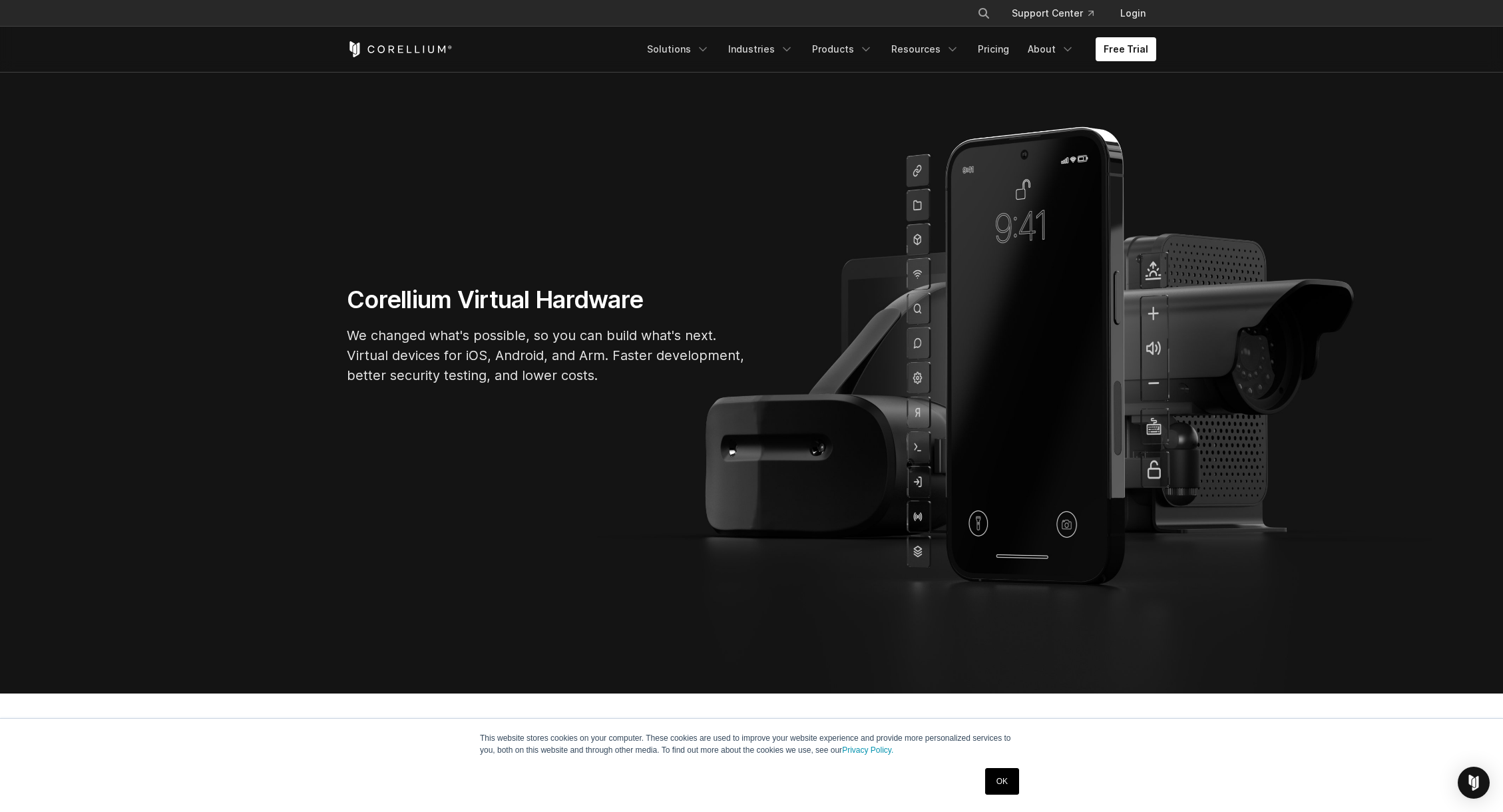
scroll to position [118, 0]
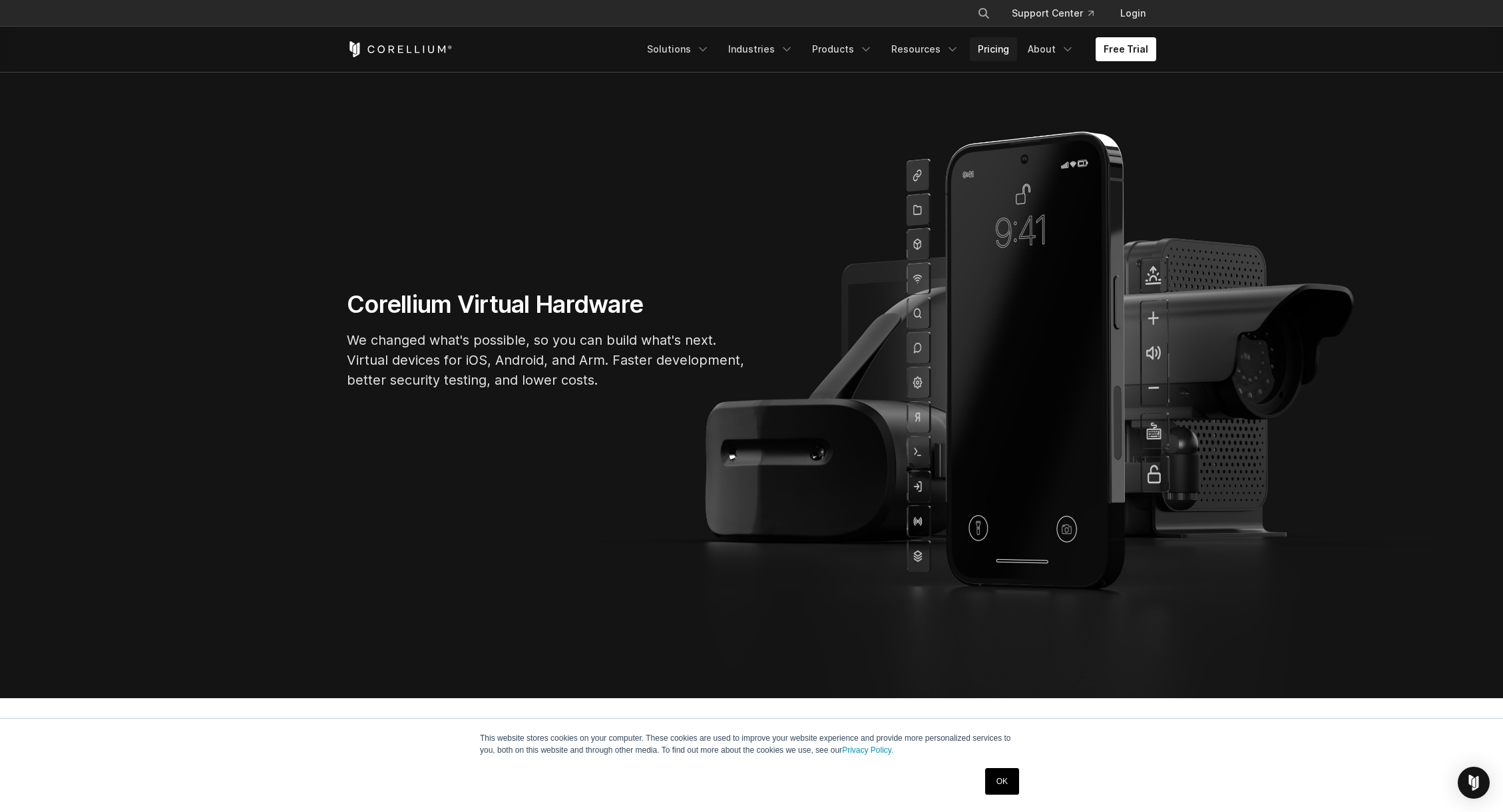
click at [1017, 42] on link "Pricing" at bounding box center [993, 49] width 47 height 24
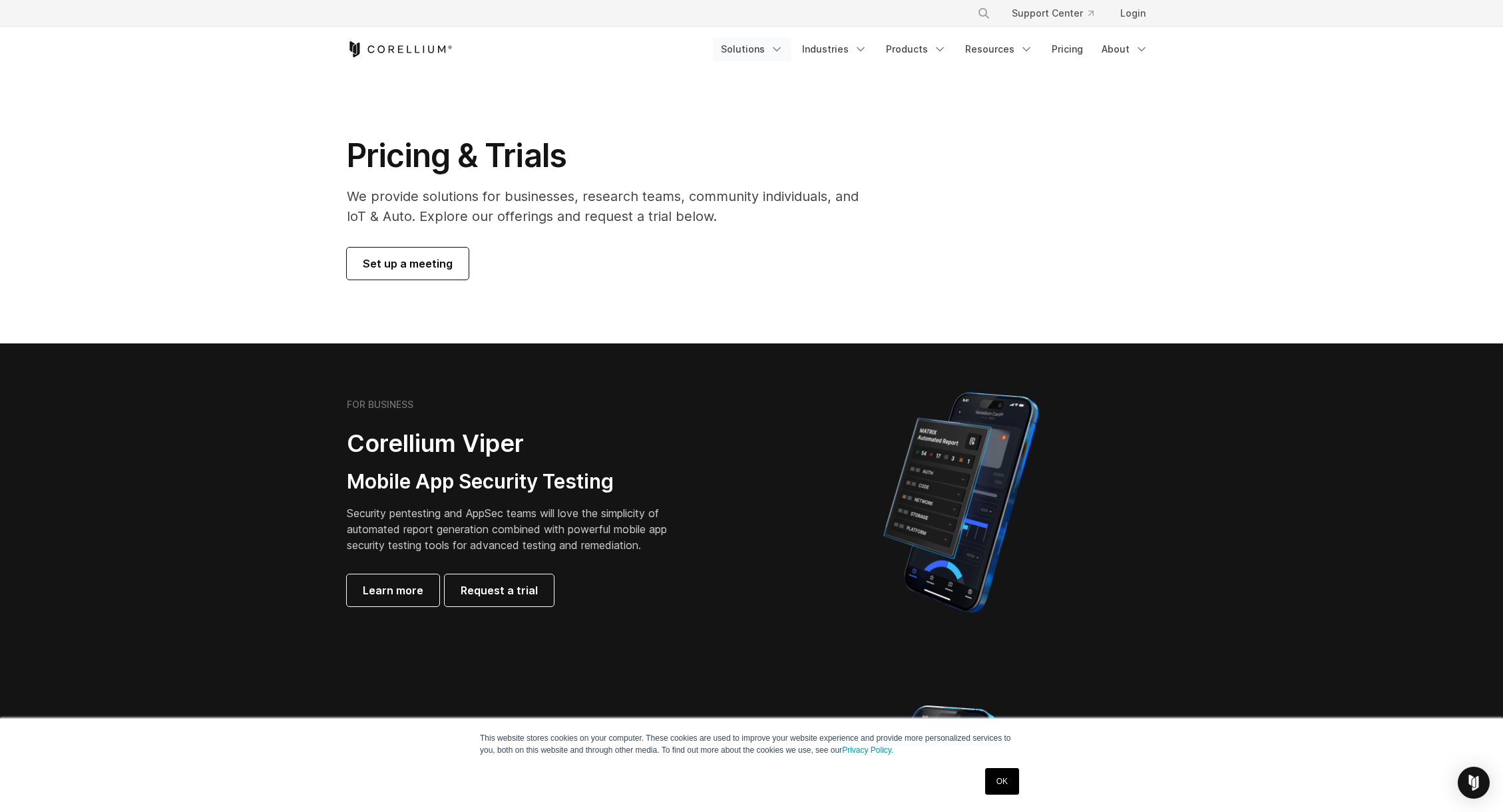
click at [791, 44] on link "Solutions" at bounding box center [753, 49] width 79 height 24
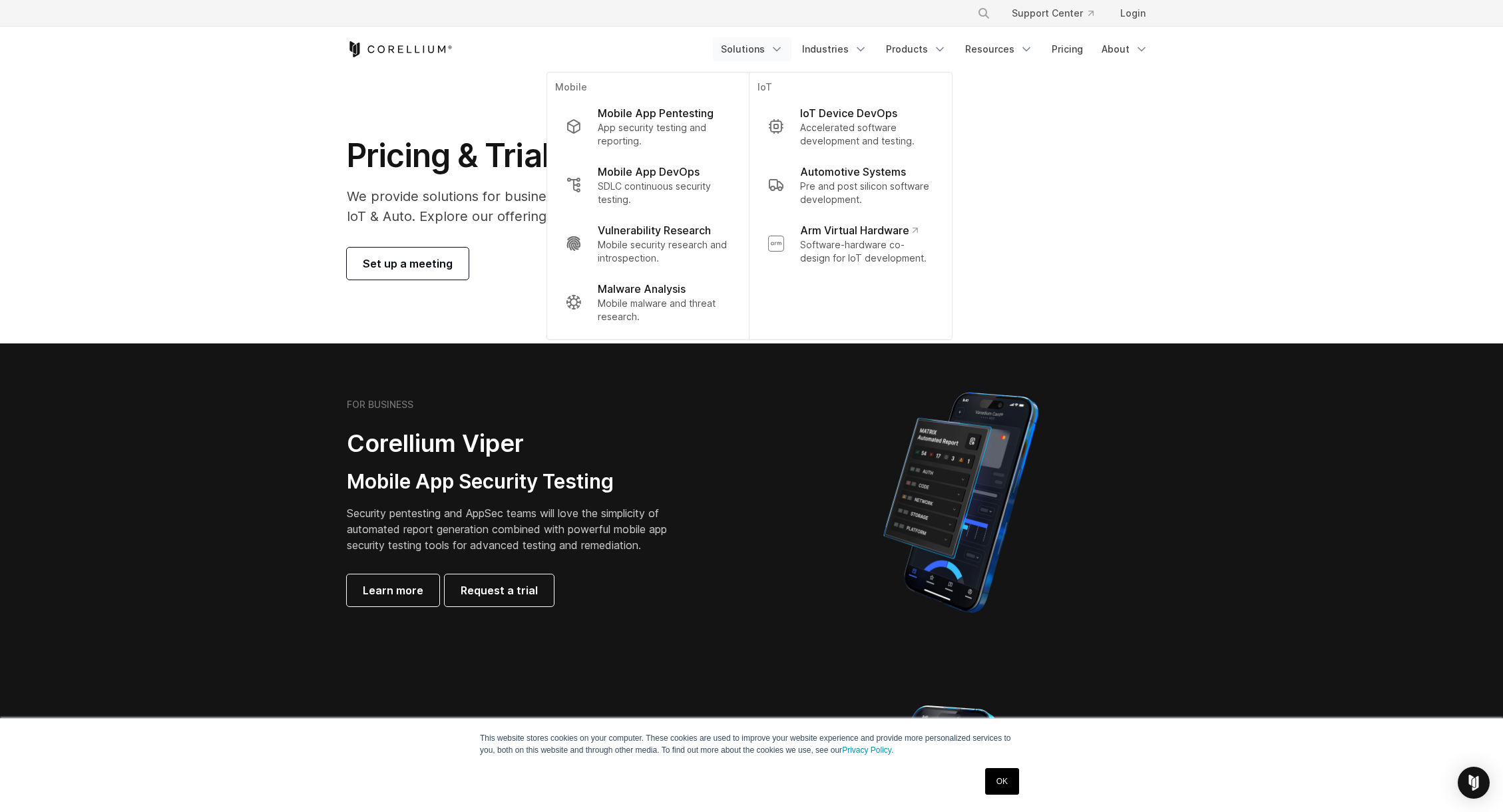
click at [791, 44] on link "Solutions" at bounding box center [753, 49] width 79 height 24
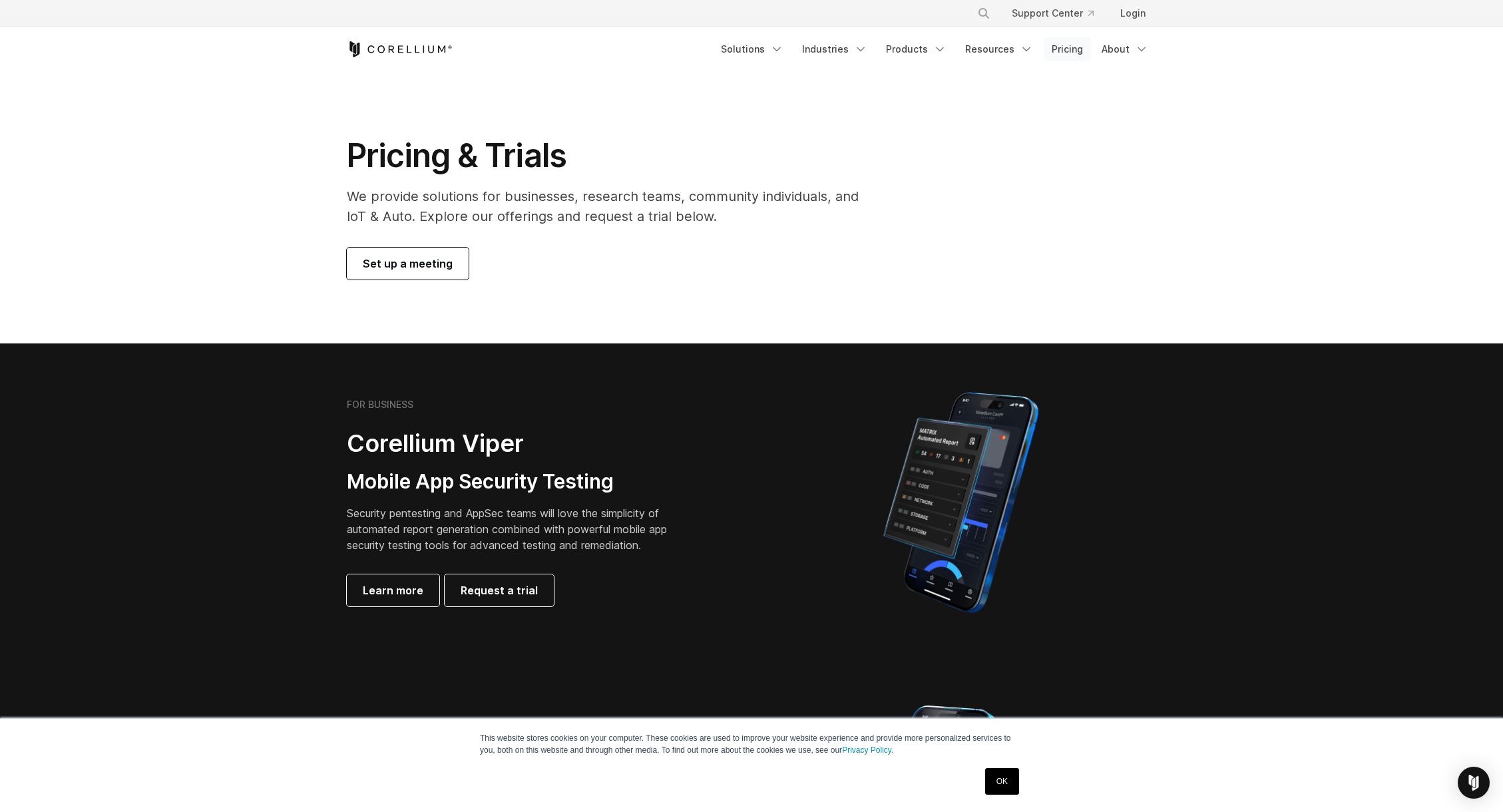
click at [1079, 38] on link "Pricing" at bounding box center [1067, 49] width 47 height 24
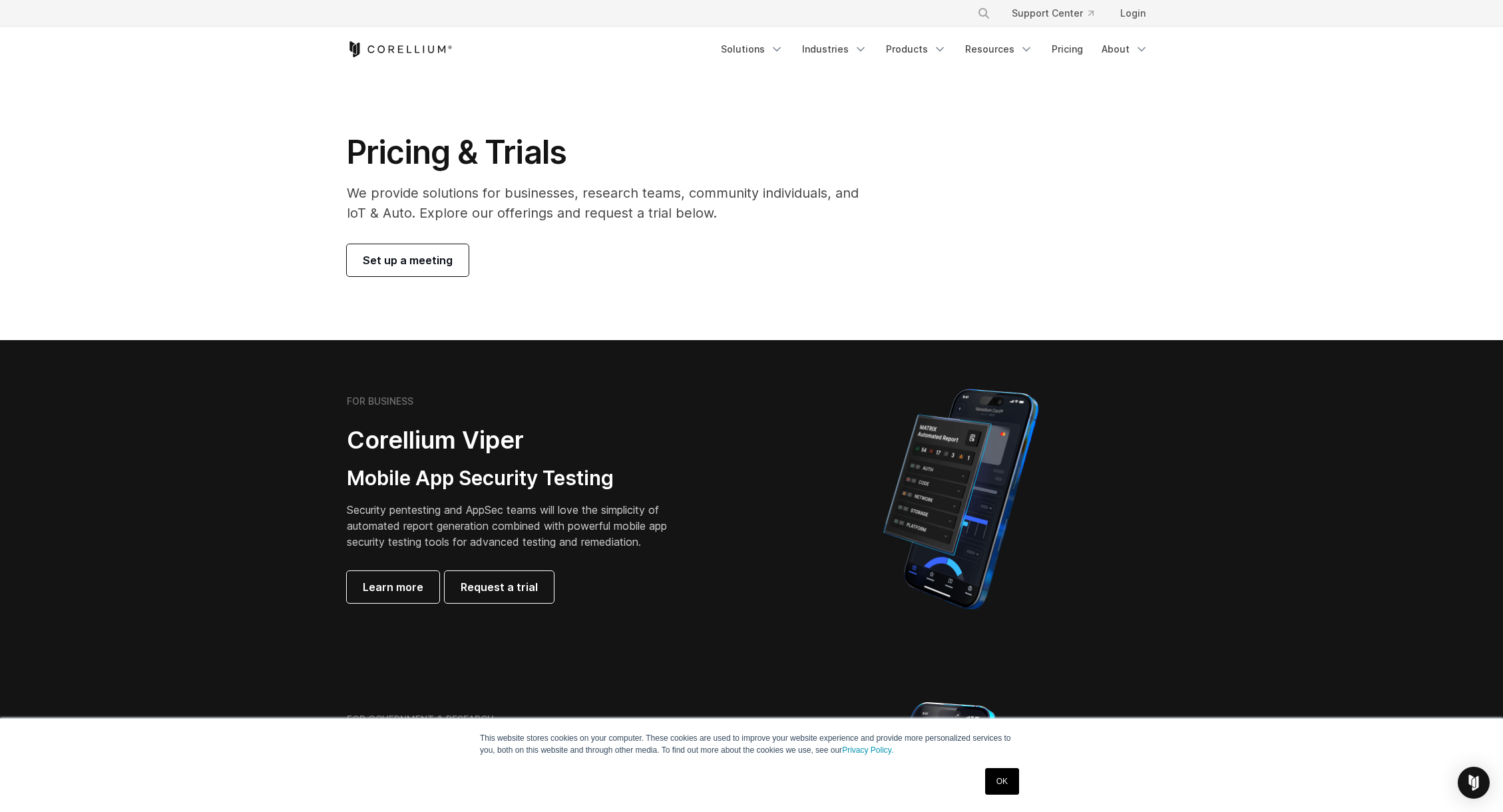
scroll to position [4, 0]
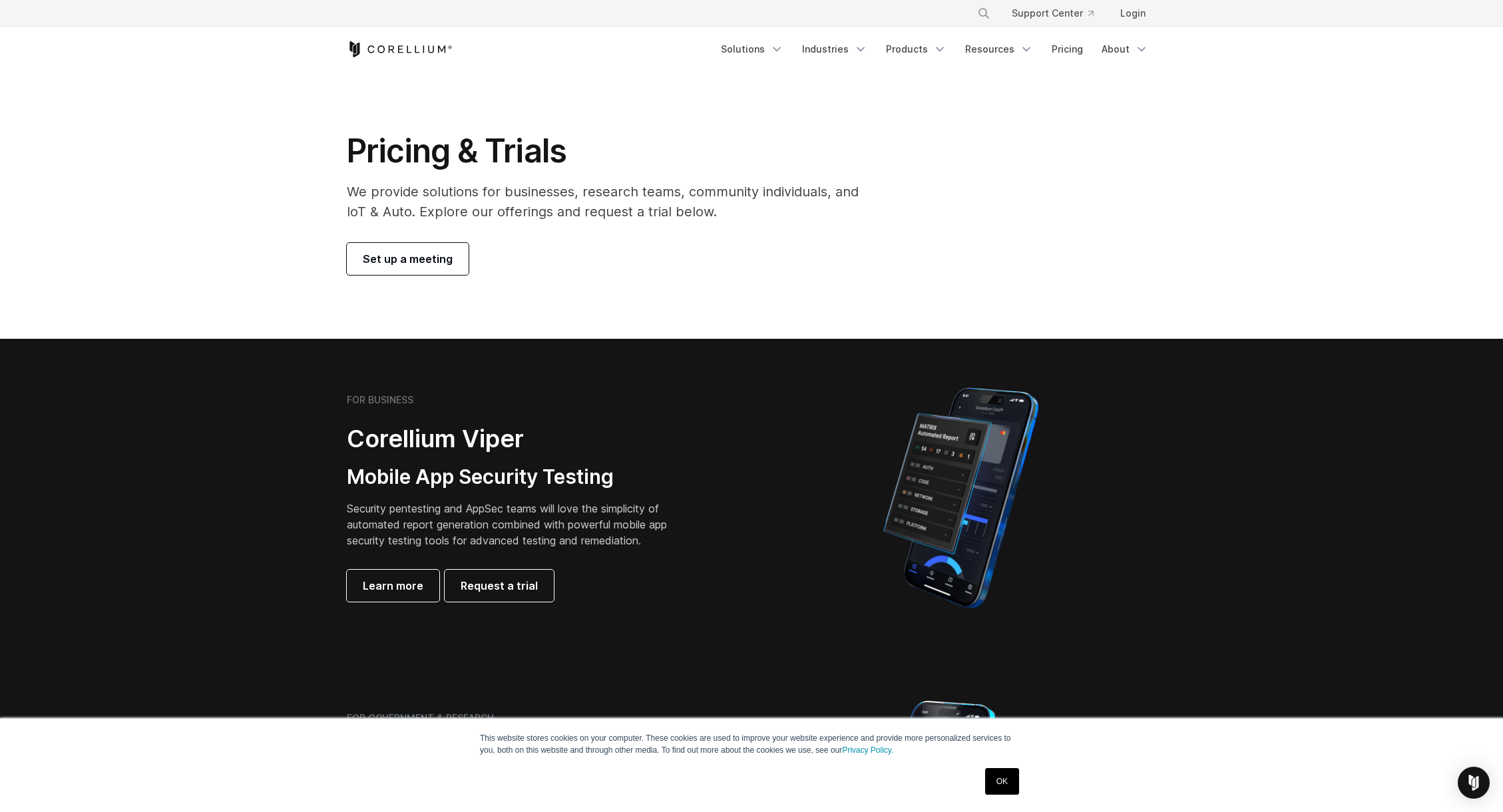
click at [419, 251] on span "Set up a meeting" at bounding box center [407, 259] width 90 height 16
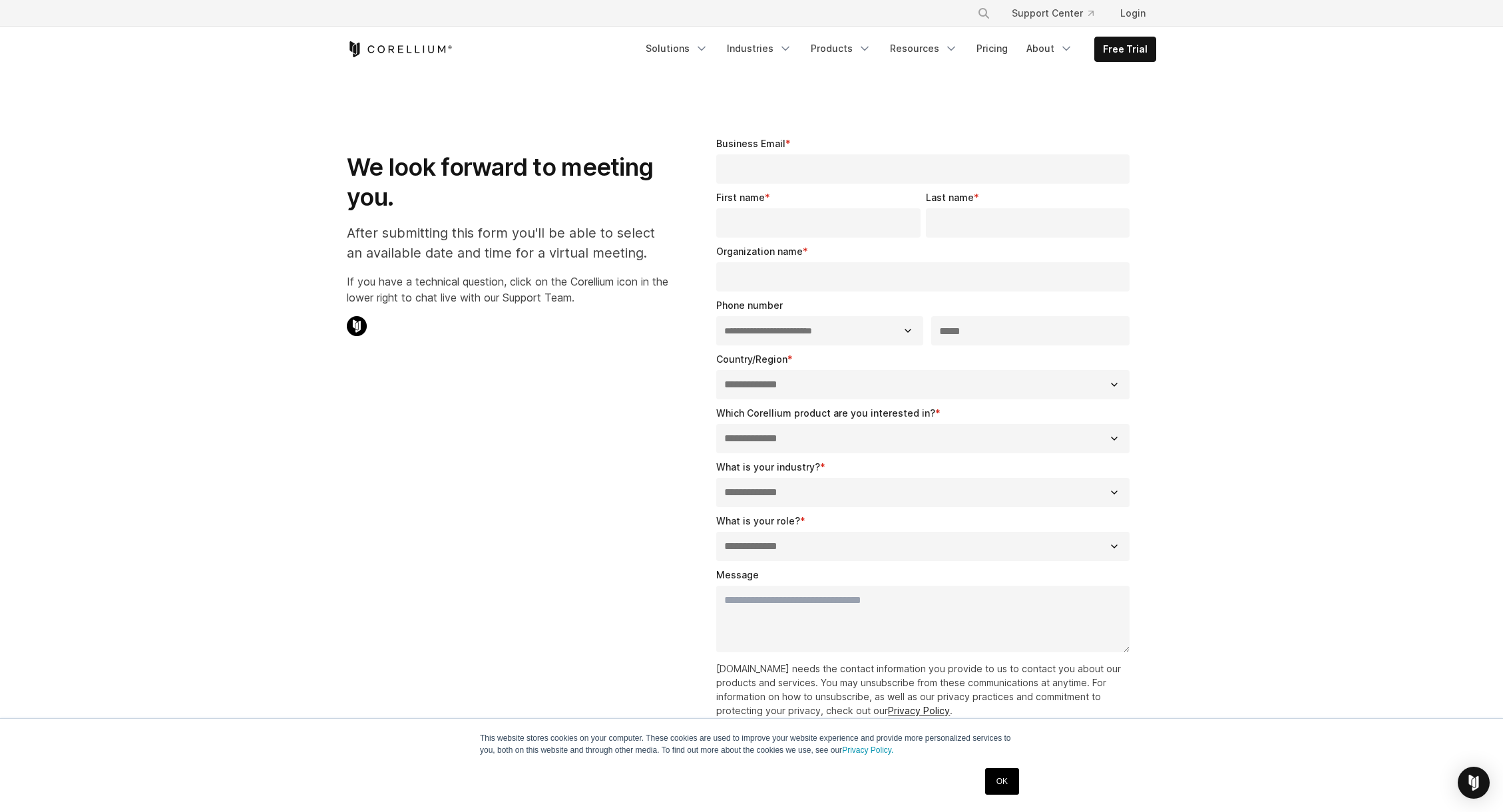
select select "**"
click at [879, 44] on link "Products" at bounding box center [841, 48] width 77 height 24
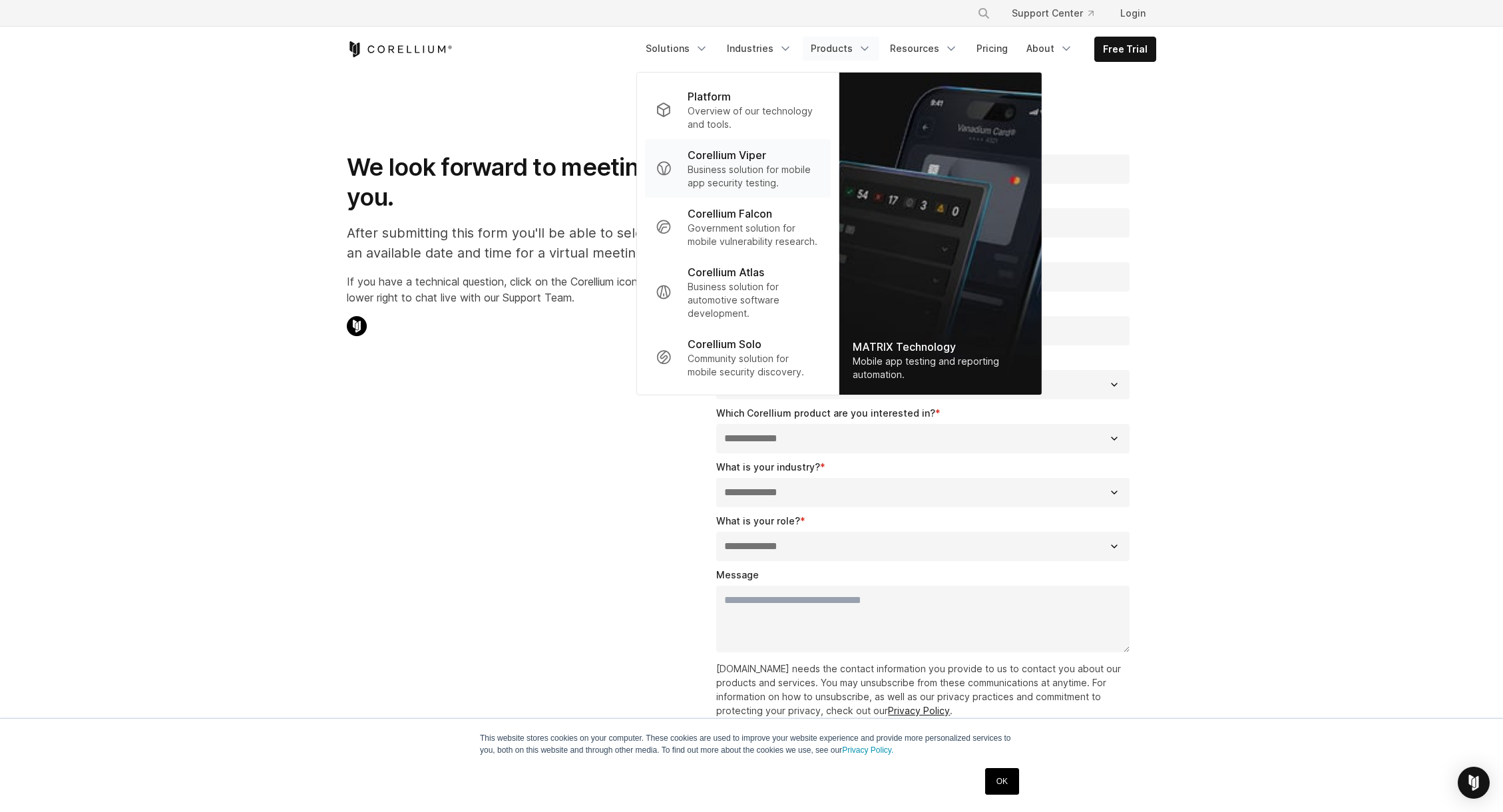
click at [820, 171] on p "Business solution for mobile app security testing." at bounding box center [754, 176] width 133 height 27
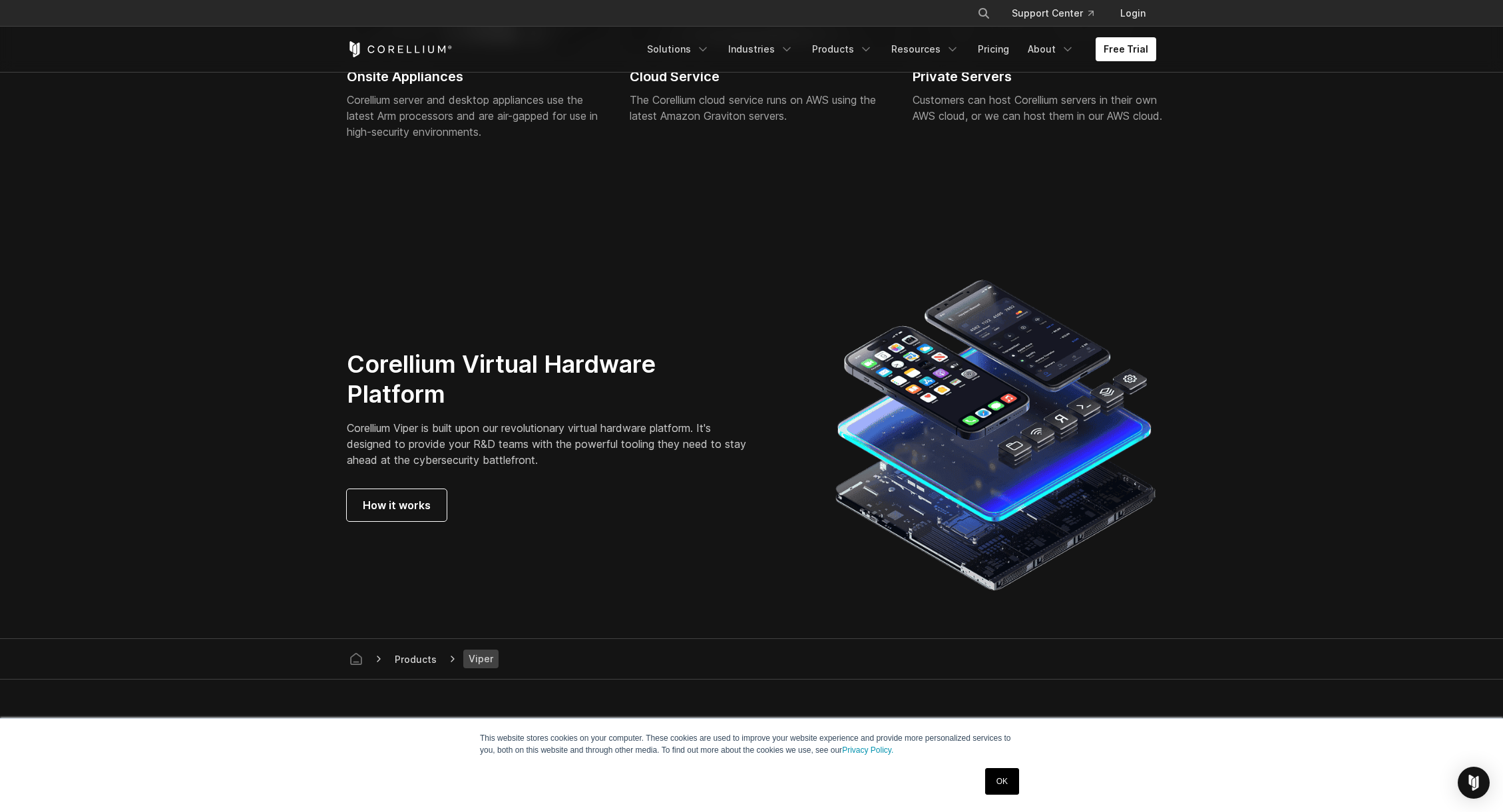
scroll to position [3565, 0]
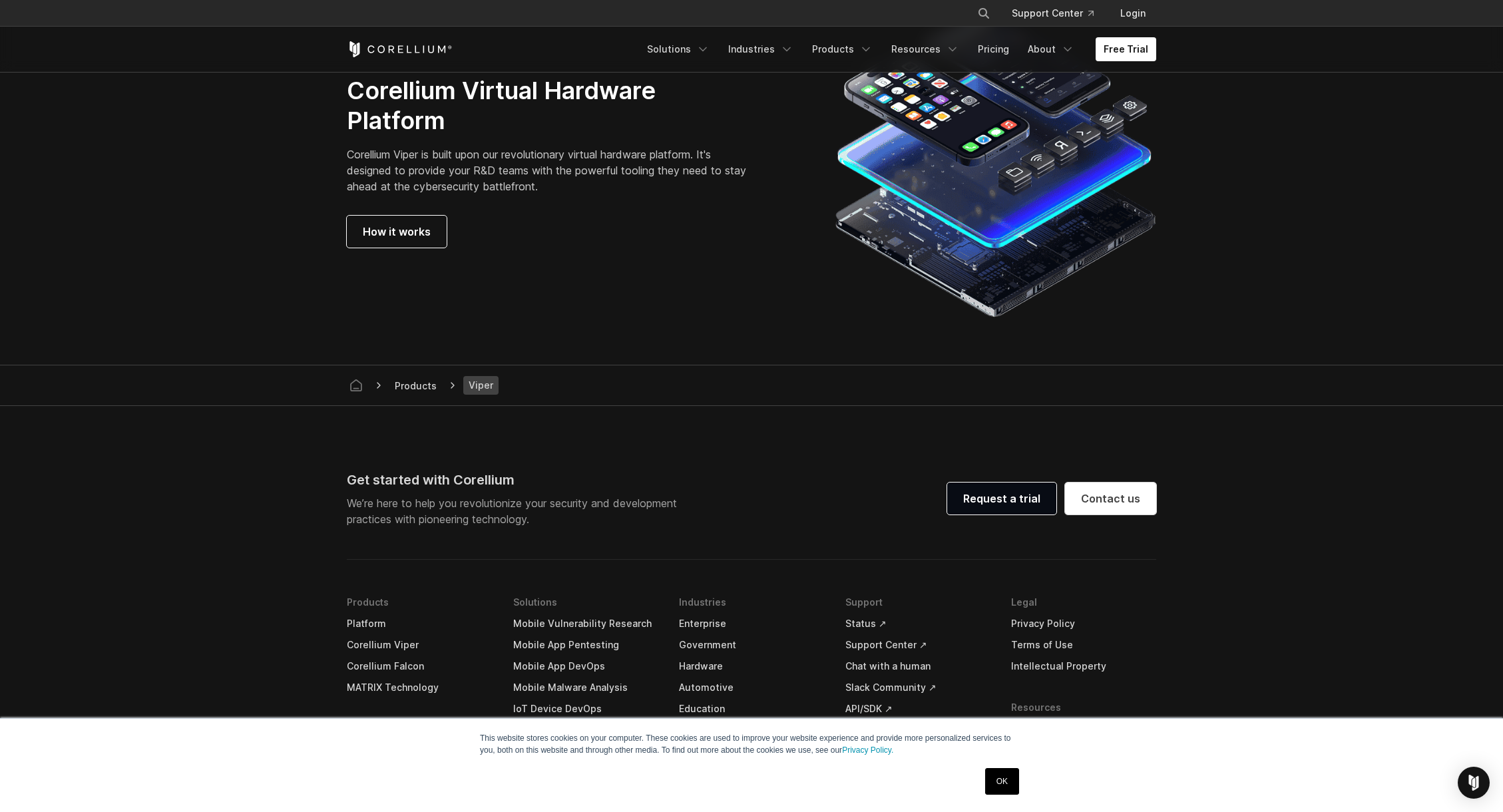
click at [917, 655] on link "Chat with a human" at bounding box center [917, 665] width 145 height 21
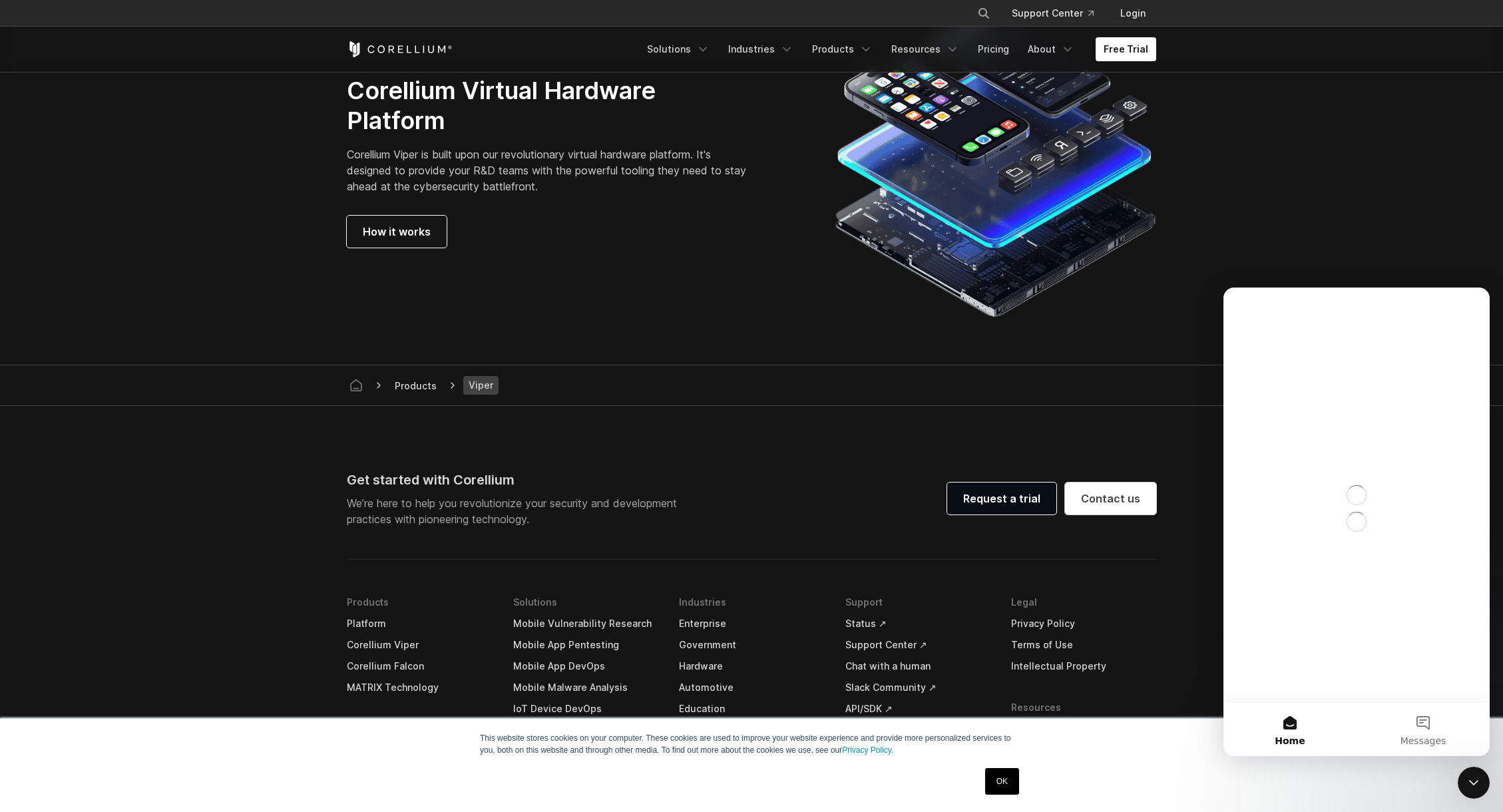
scroll to position [0, 0]
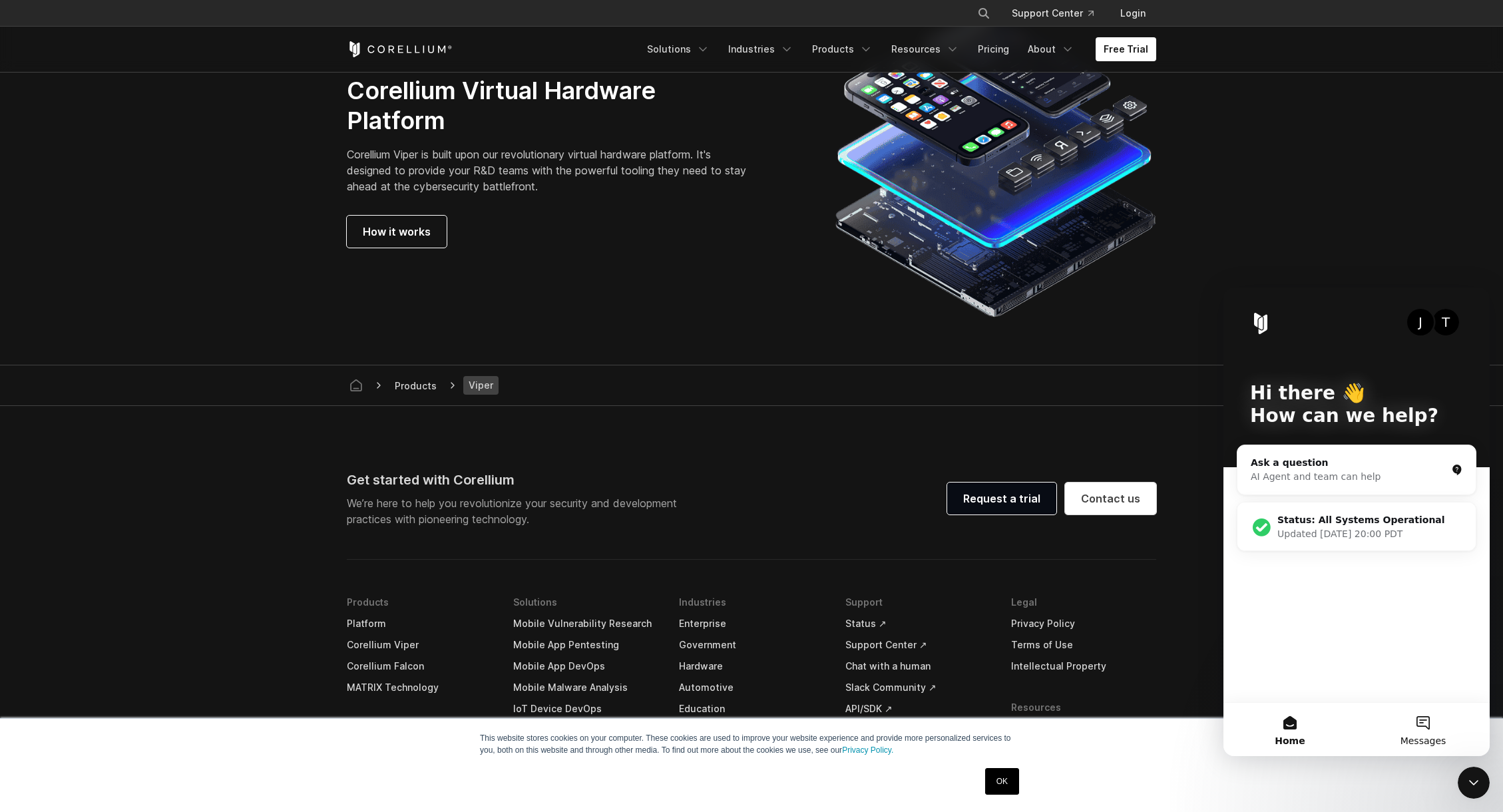
click at [1418, 719] on button "Messages" at bounding box center [1423, 729] width 133 height 53
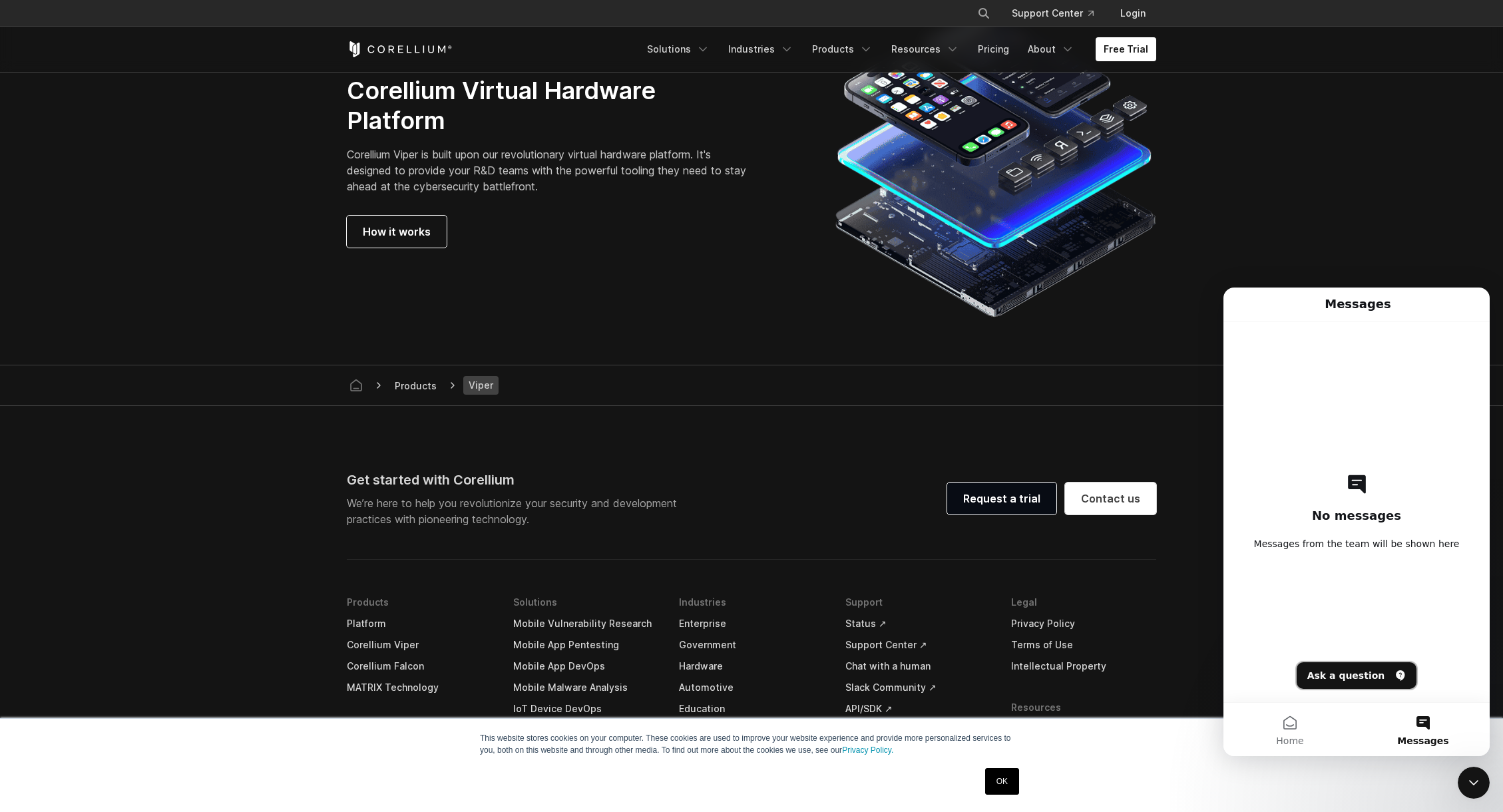
click at [1362, 677] on button "Ask a question" at bounding box center [1356, 675] width 120 height 27
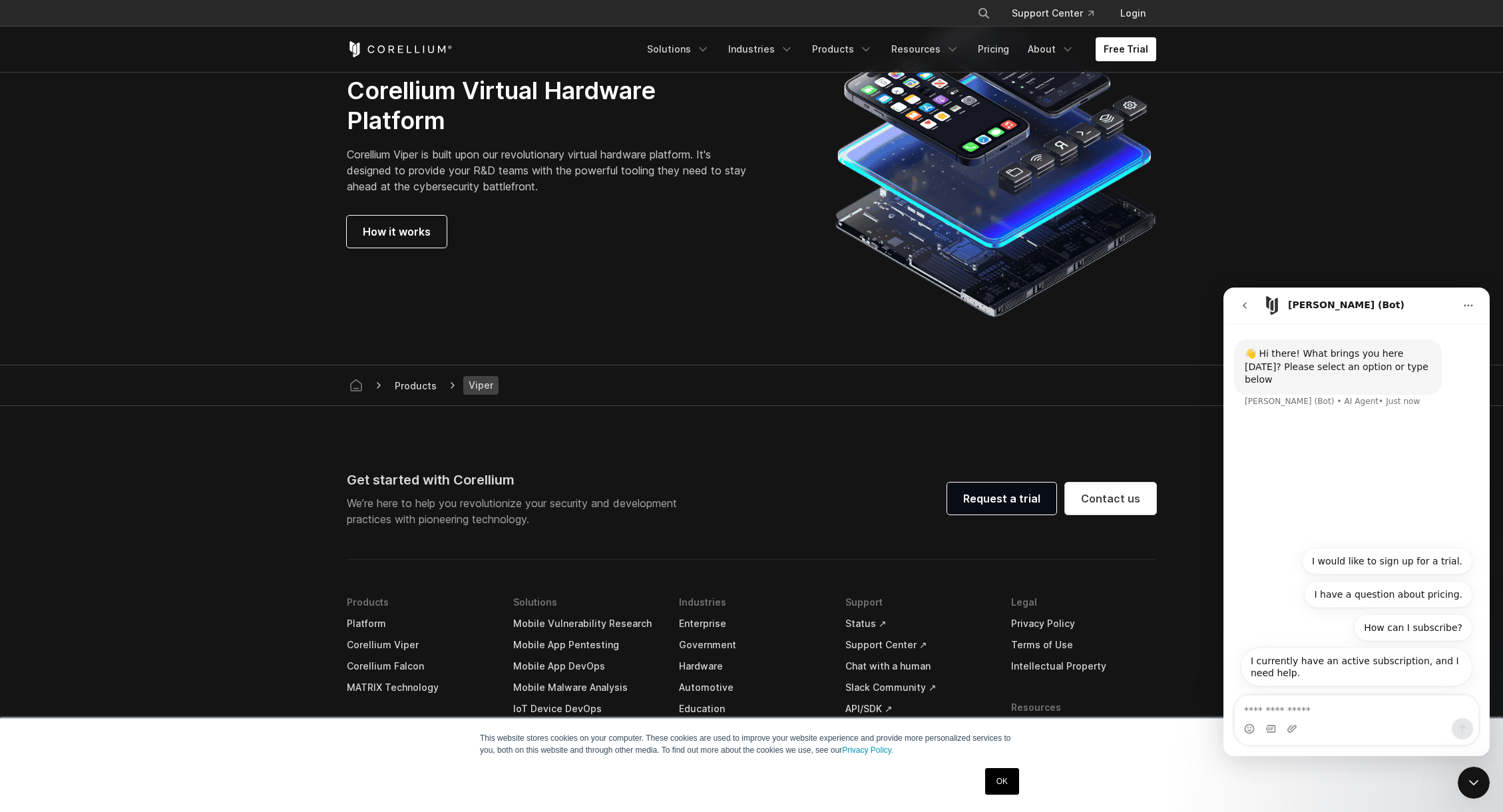
click at [1331, 712] on textarea "Ask a question…" at bounding box center [1356, 706] width 244 height 23
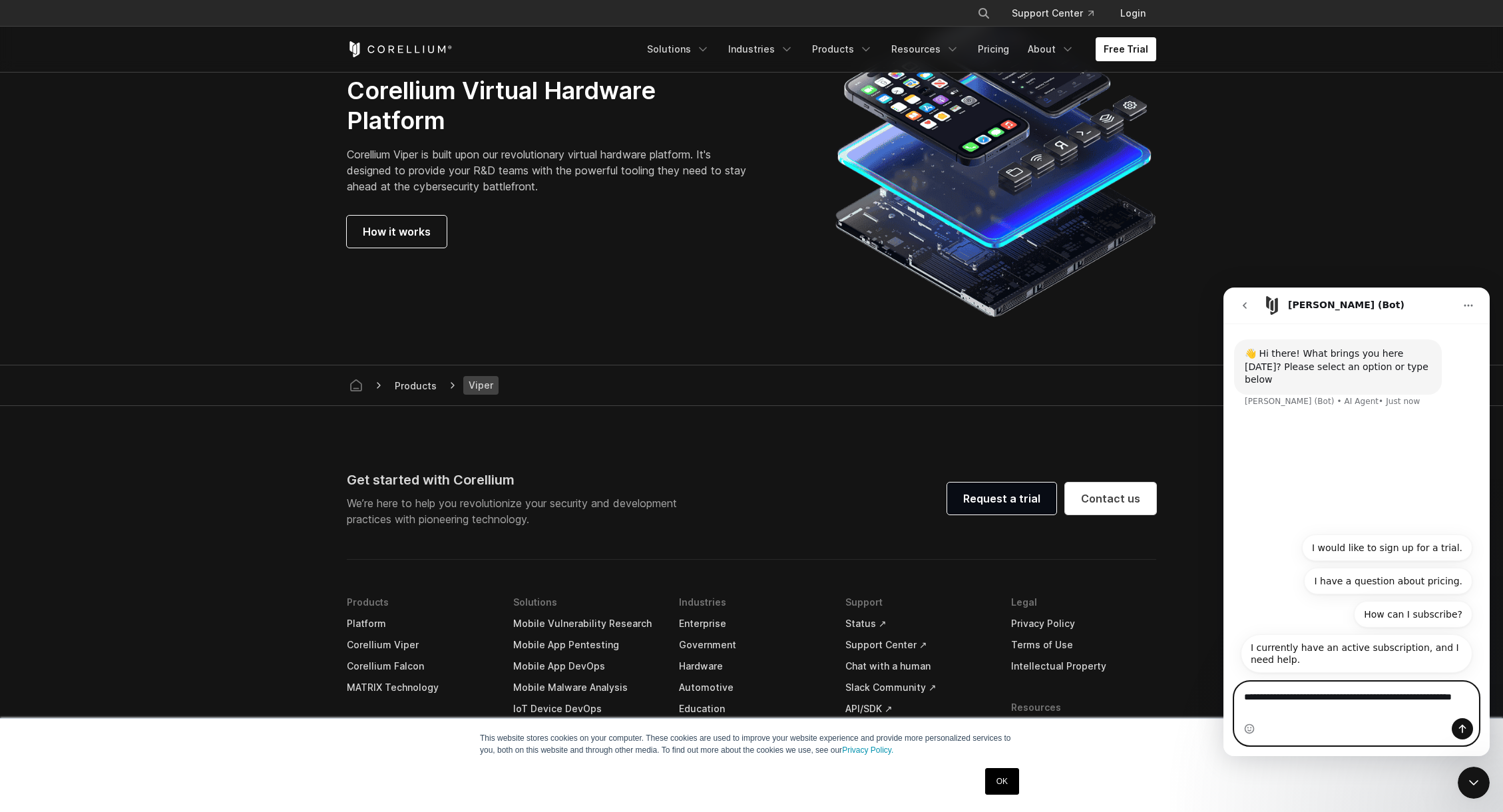
type textarea "**********"
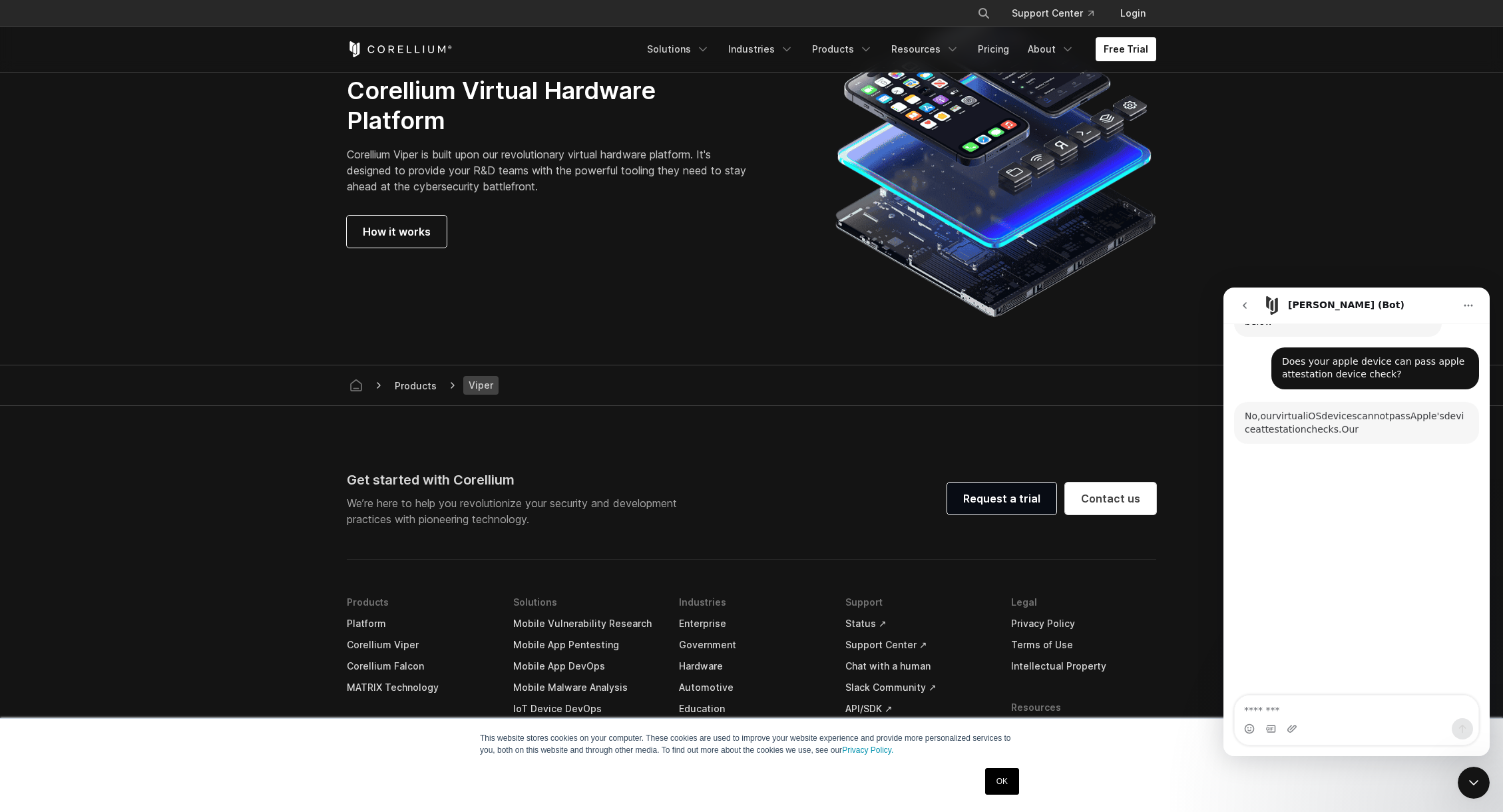
scroll to position [72, 0]
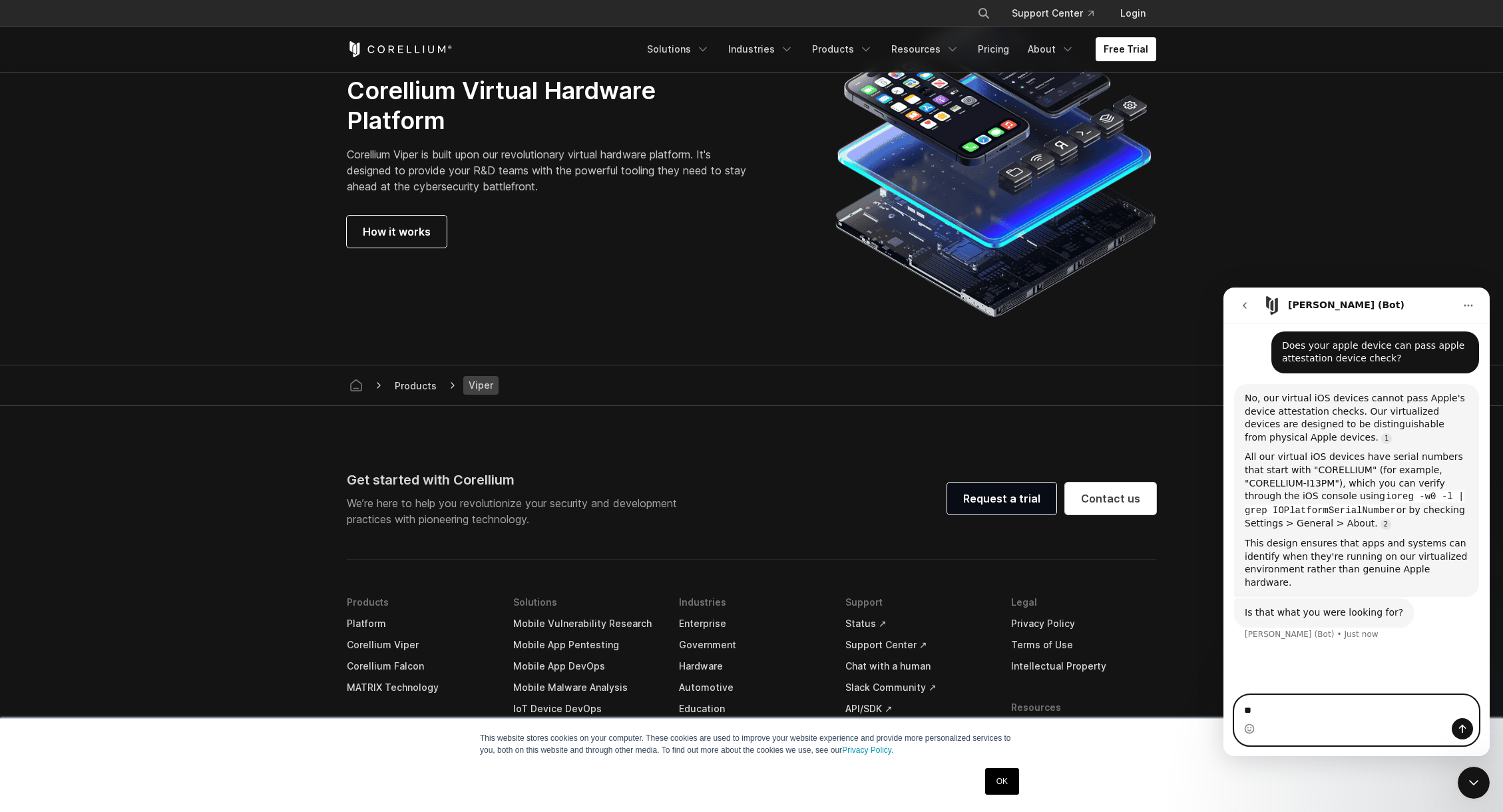
type textarea "*"
type textarea "**********"
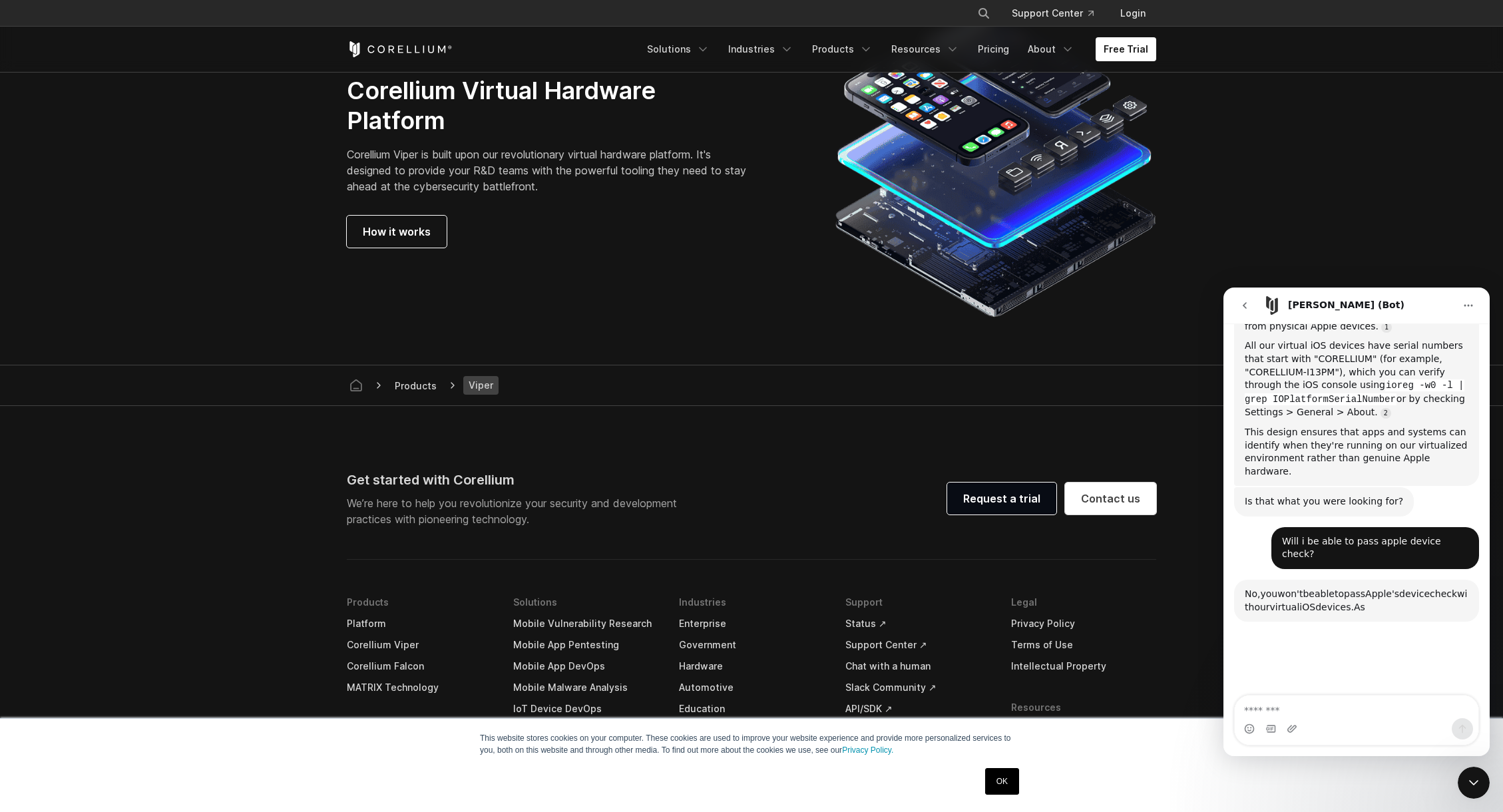
scroll to position [366, 0]
